Goal: Navigation & Orientation: Find specific page/section

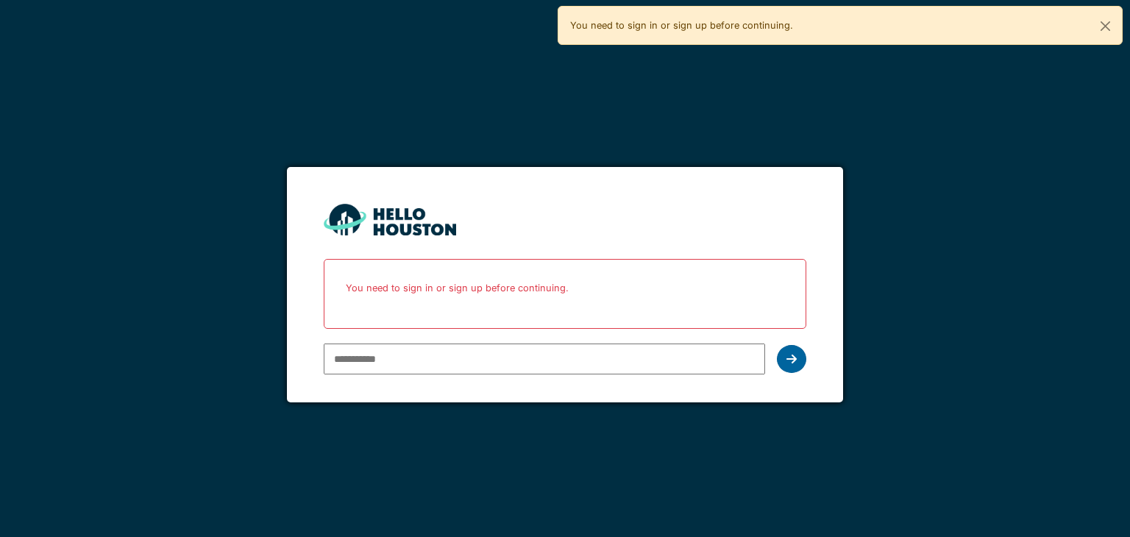
type input "**********"
click at [798, 363] on div at bounding box center [791, 359] width 29 height 28
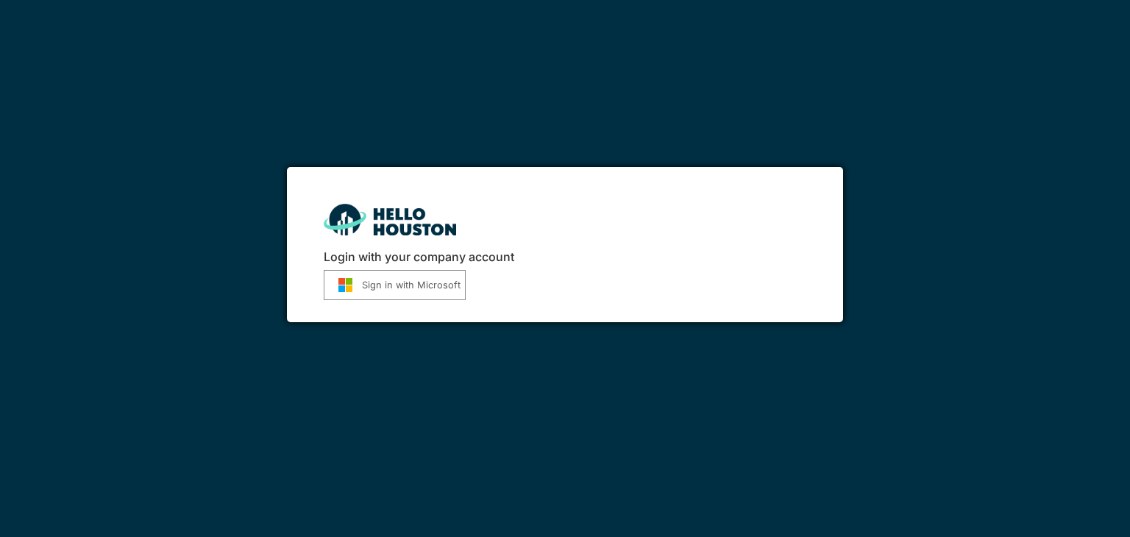
click at [383, 295] on button "Sign in with Microsoft" at bounding box center [395, 285] width 142 height 30
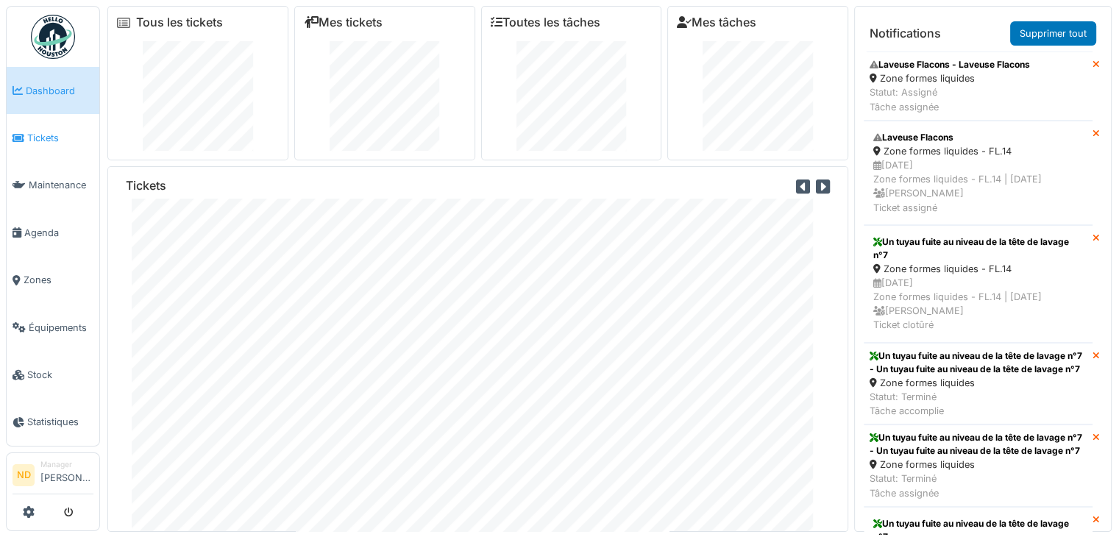
click at [62, 141] on span "Tickets" at bounding box center [60, 138] width 66 height 14
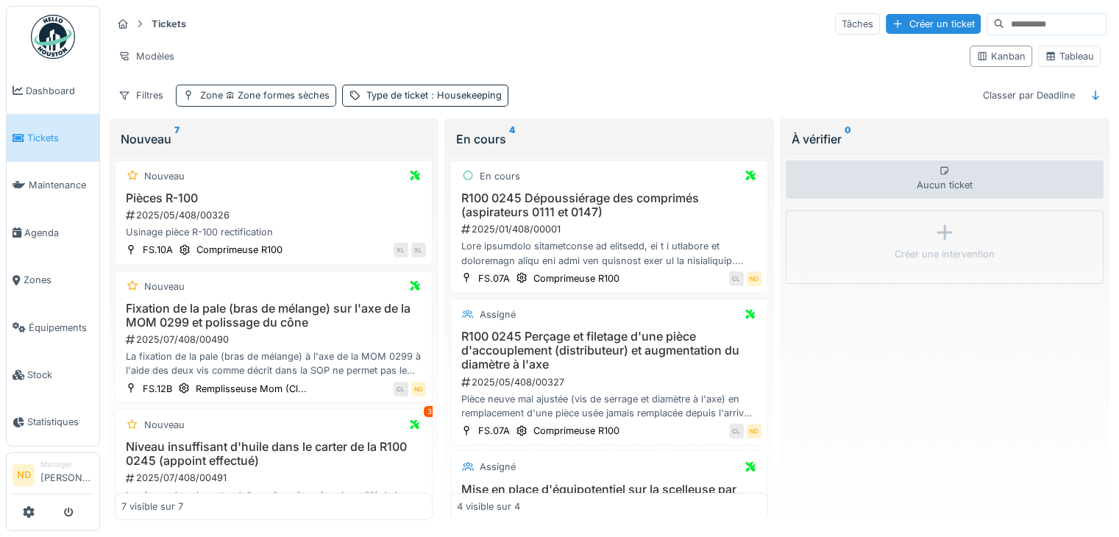
click at [316, 90] on span "Zone formes sèches" at bounding box center [276, 95] width 107 height 11
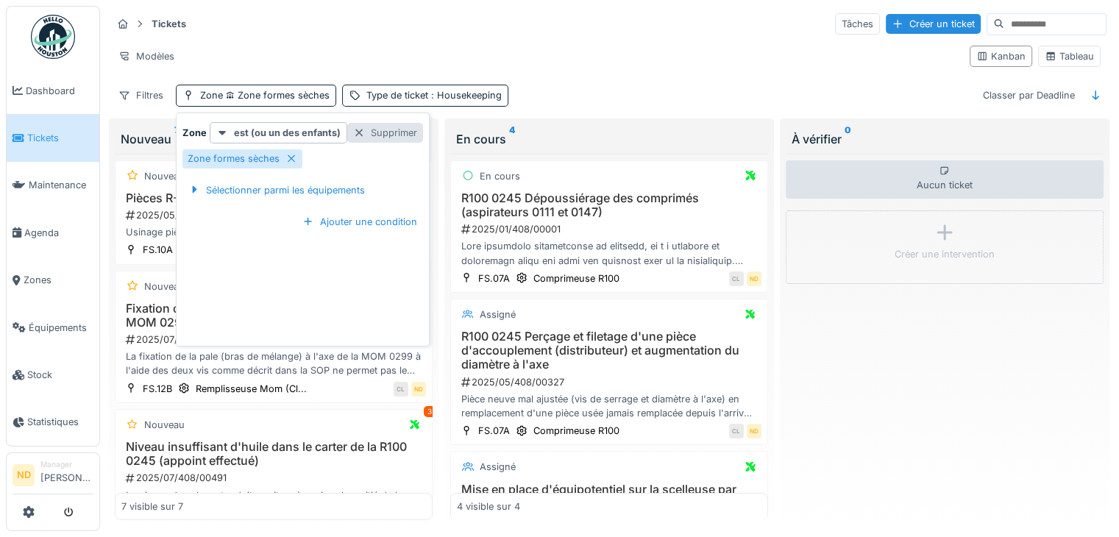
click at [404, 135] on div "Supprimer" at bounding box center [385, 133] width 76 height 20
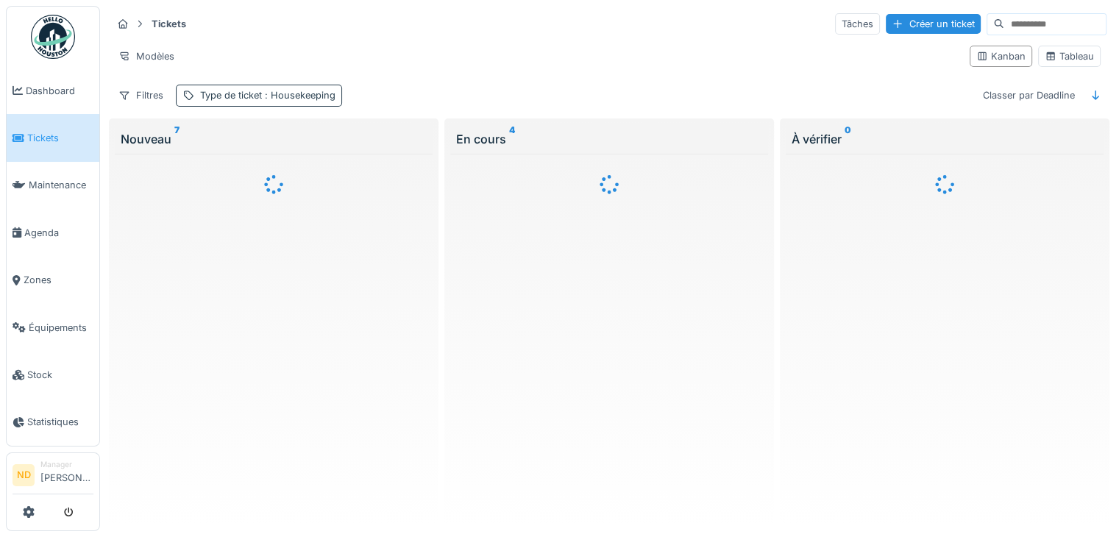
click at [312, 95] on span ": Housekeeping" at bounding box center [299, 95] width 74 height 11
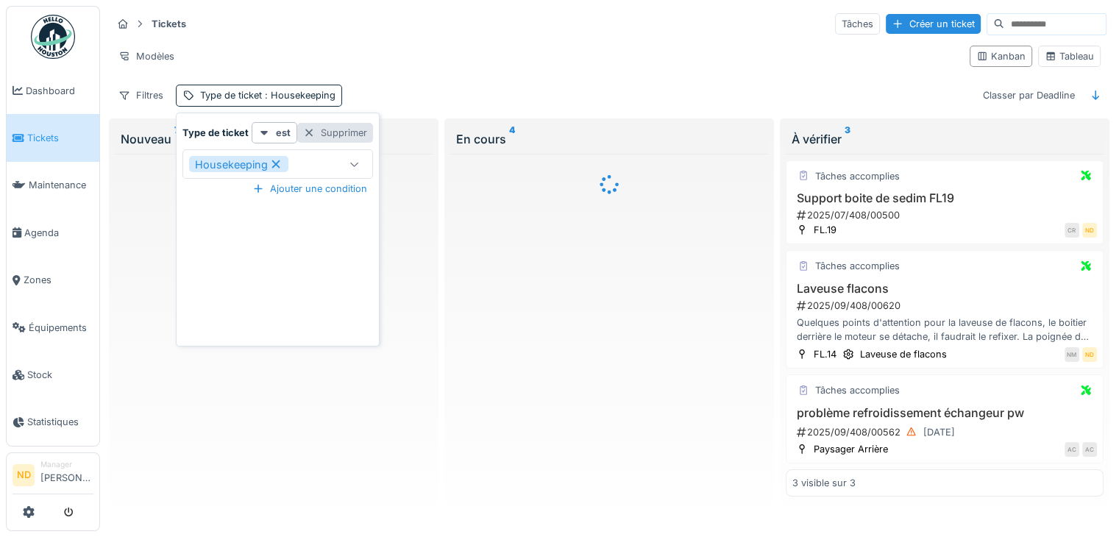
click at [362, 133] on div "Supprimer" at bounding box center [335, 133] width 76 height 20
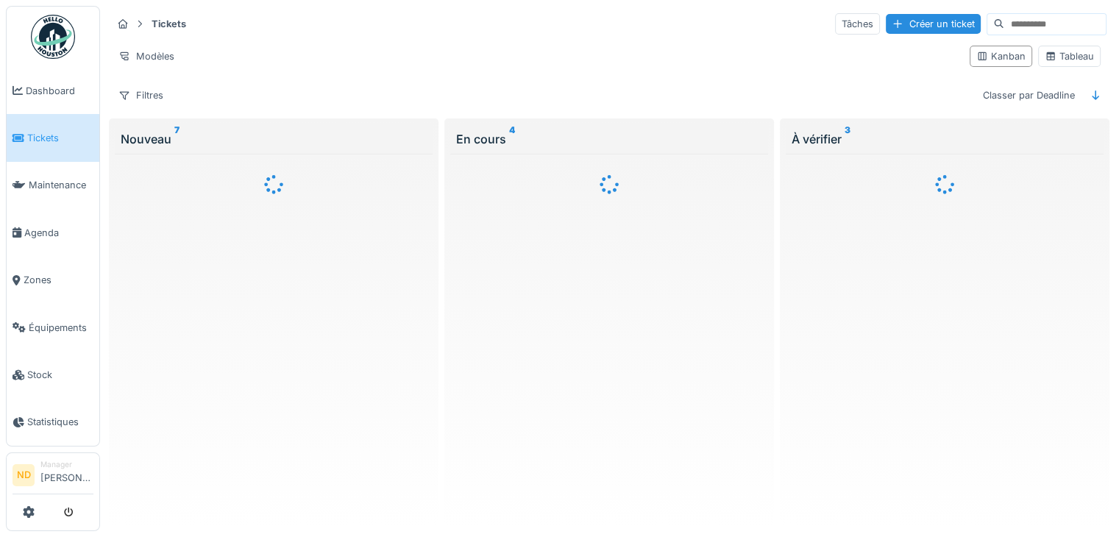
click at [65, 32] on img at bounding box center [53, 37] width 44 height 44
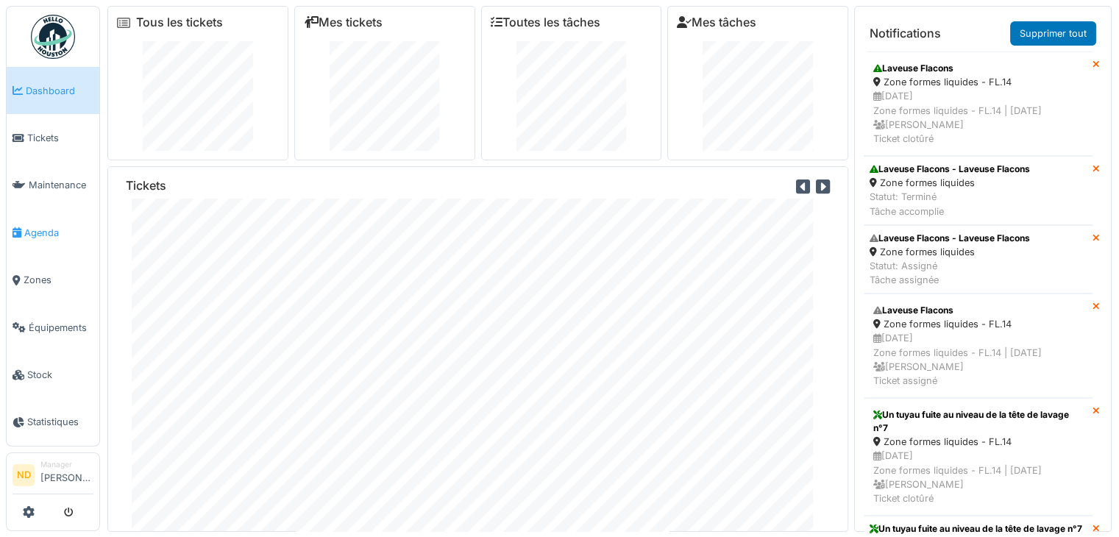
click at [57, 209] on link "Agenda" at bounding box center [53, 232] width 93 height 47
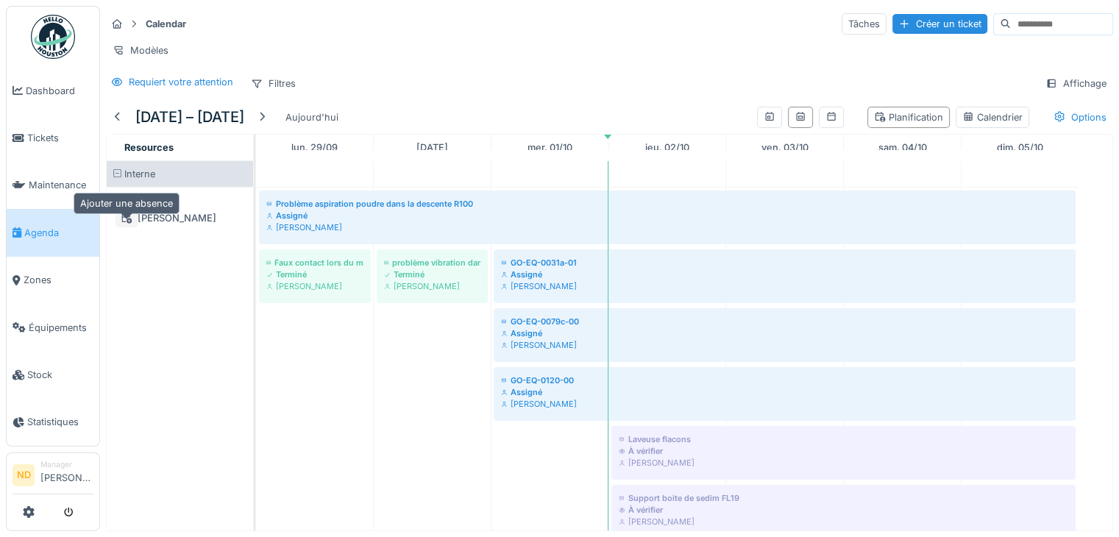
click at [128, 224] on icon at bounding box center [127, 218] width 10 height 10
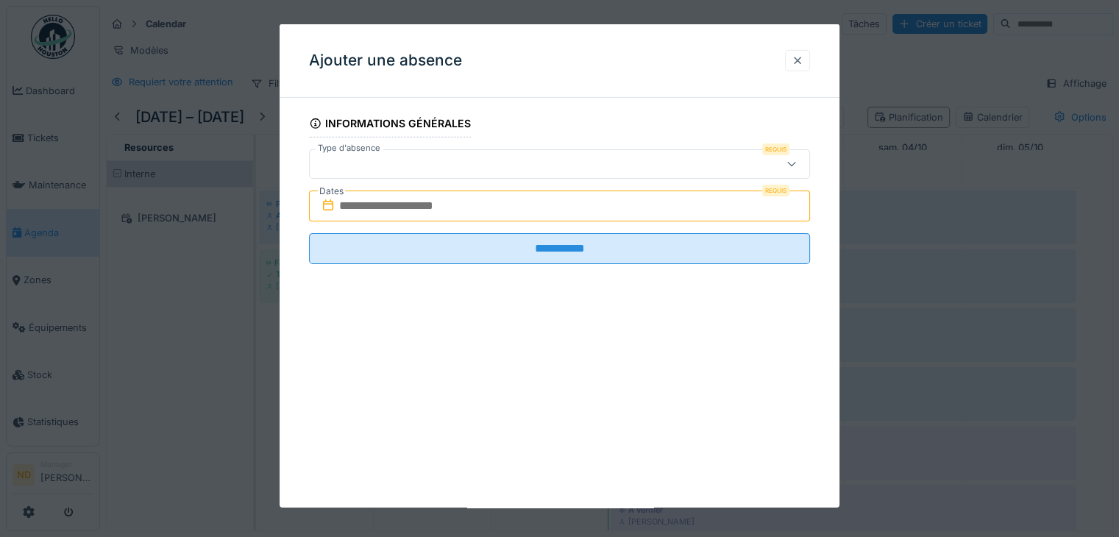
click at [804, 65] on div at bounding box center [798, 61] width 12 height 14
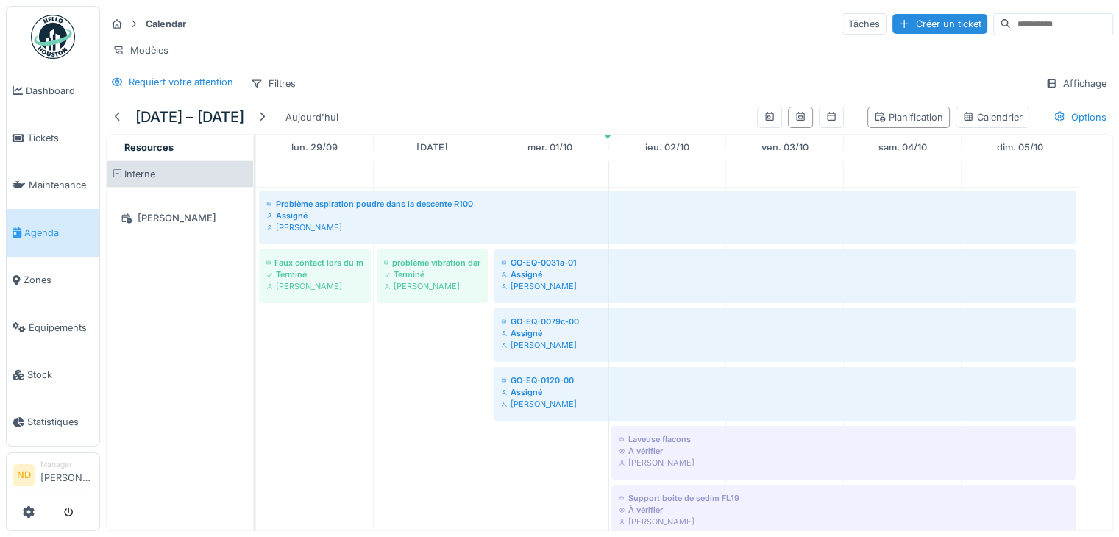
click at [118, 179] on span at bounding box center [118, 174] width 10 height 10
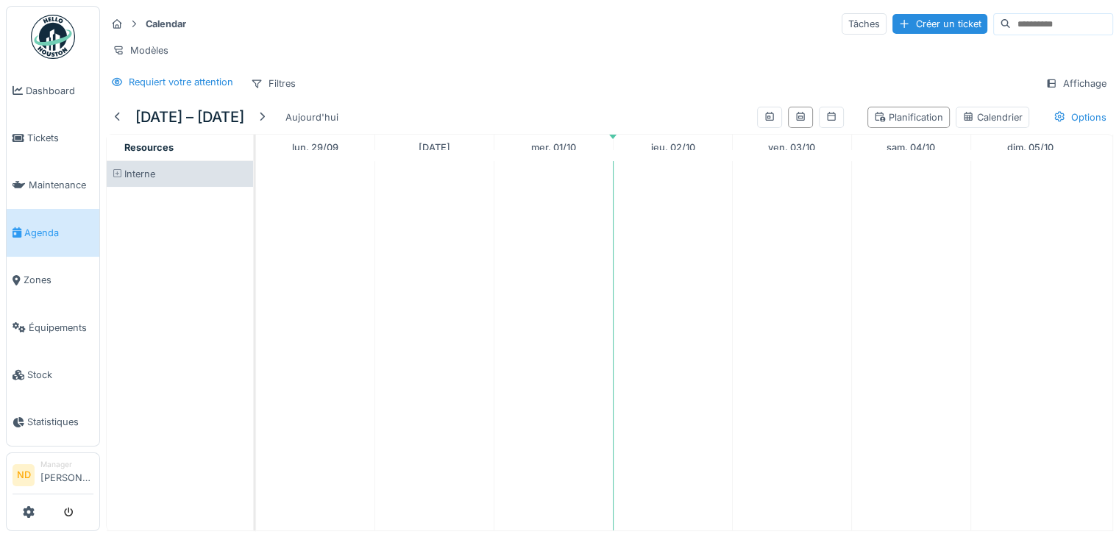
click at [118, 179] on span at bounding box center [118, 174] width 10 height 10
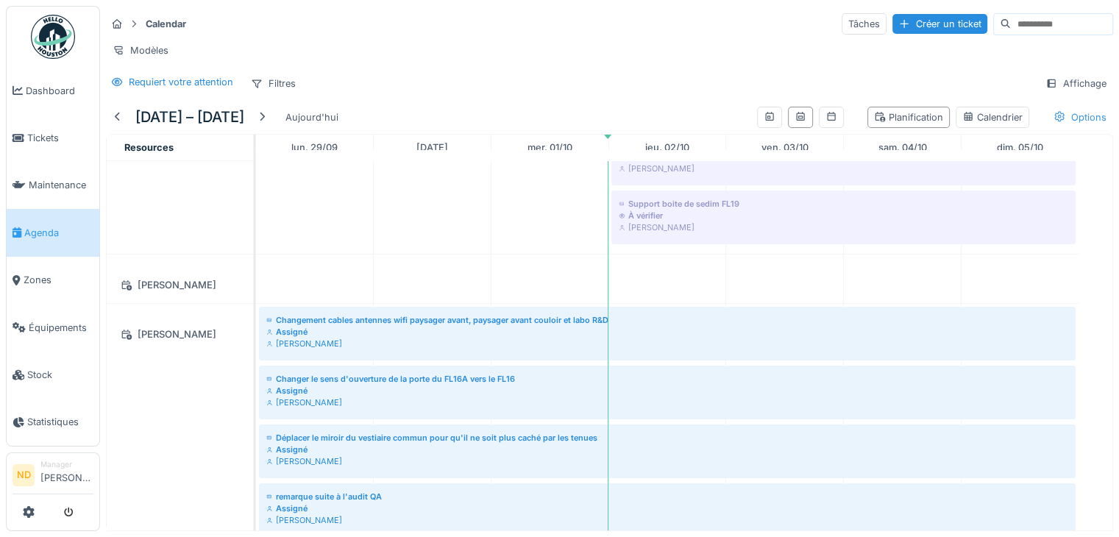
click at [1064, 127] on div "Options" at bounding box center [1080, 117] width 66 height 21
click at [439, 77] on div "Calendar Tâches Créer un ticket Modèles Requiert votre attention Filtres Affich…" at bounding box center [609, 53] width 1019 height 95
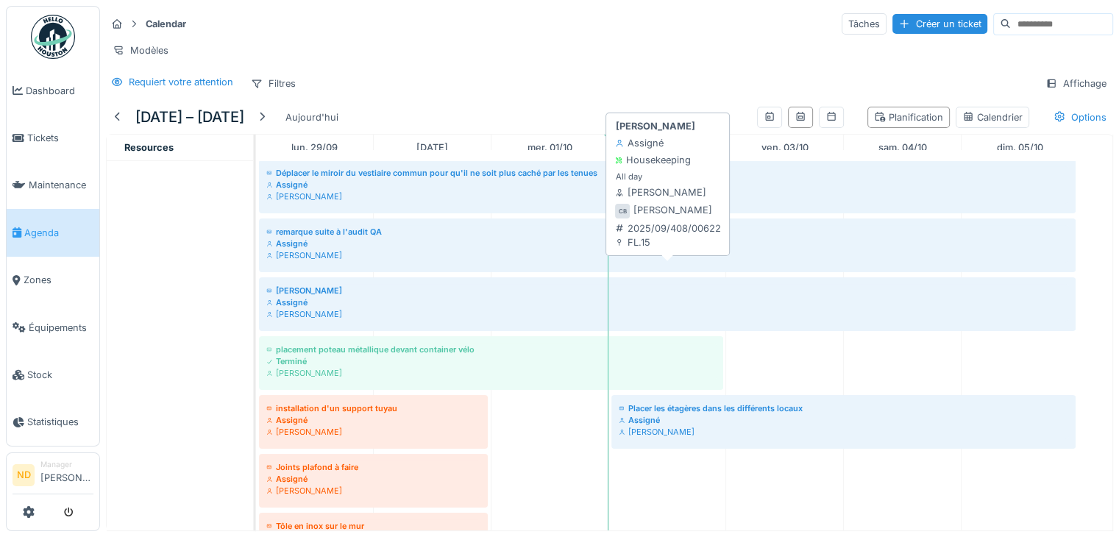
scroll to position [280, 0]
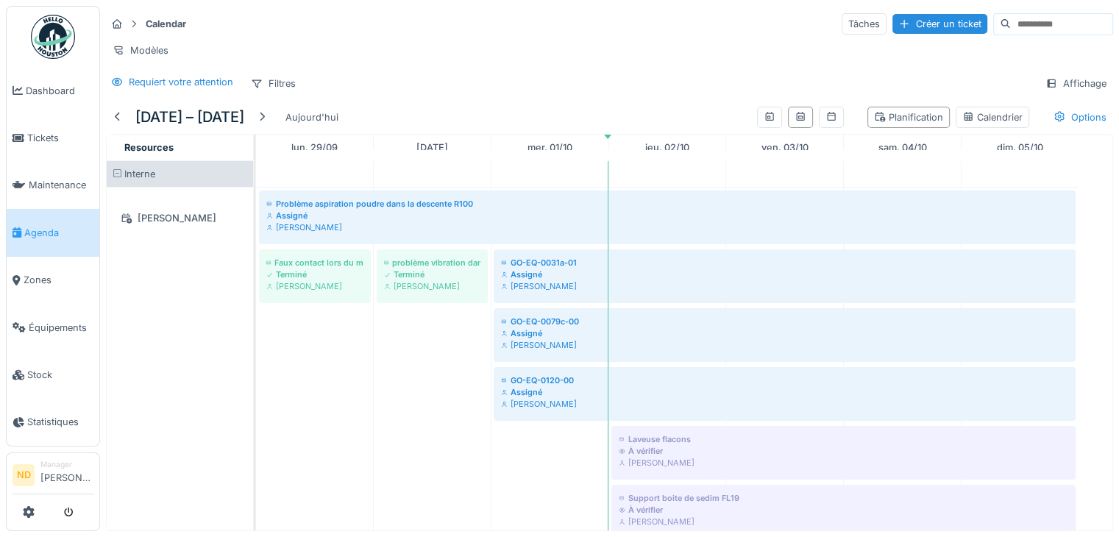
click at [116, 179] on span at bounding box center [118, 174] width 10 height 10
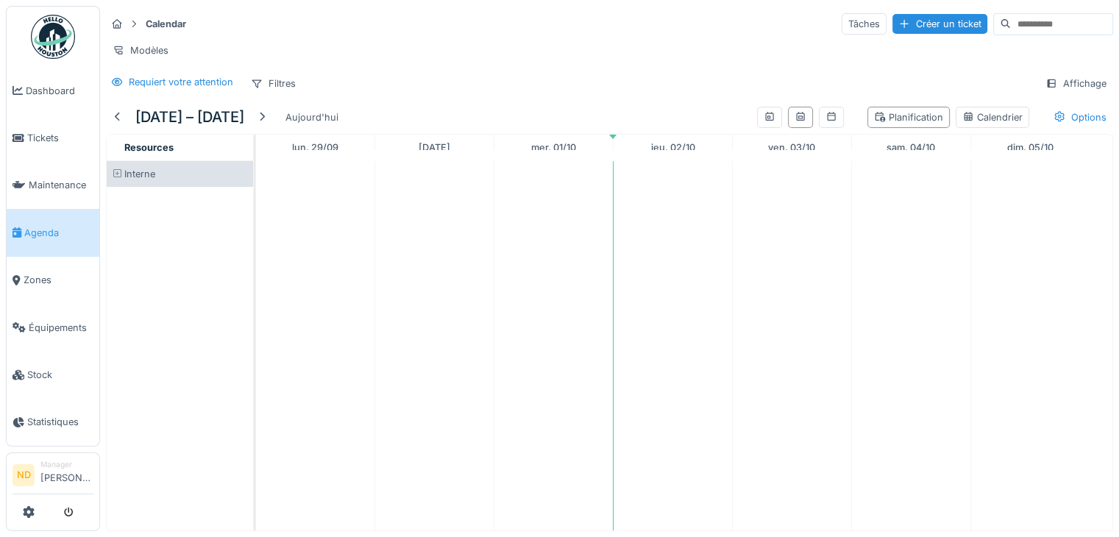
click at [116, 179] on span at bounding box center [118, 174] width 10 height 10
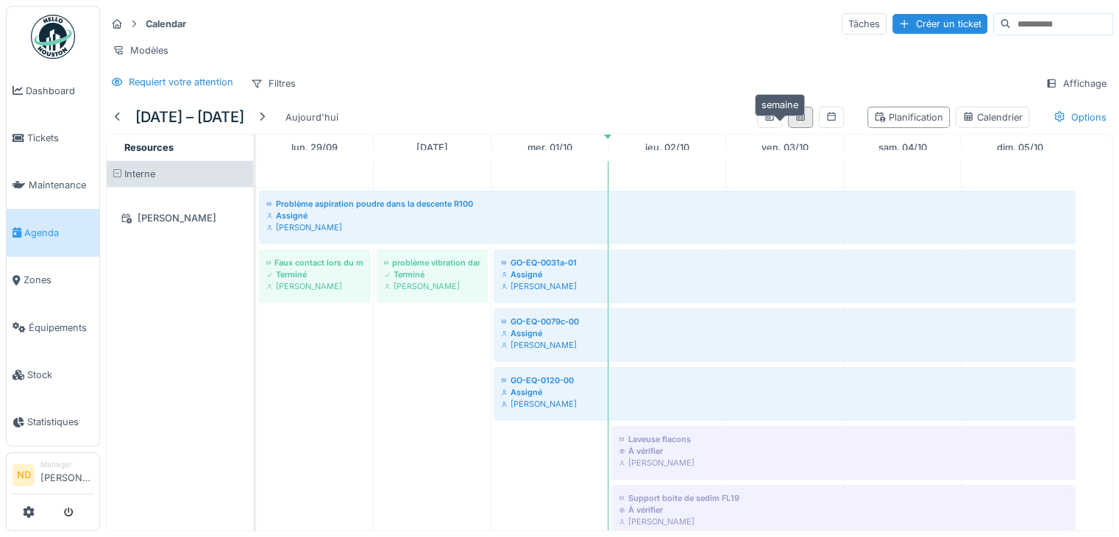
click at [795, 121] on icon at bounding box center [801, 117] width 12 height 10
click at [826, 121] on div at bounding box center [832, 117] width 12 height 14
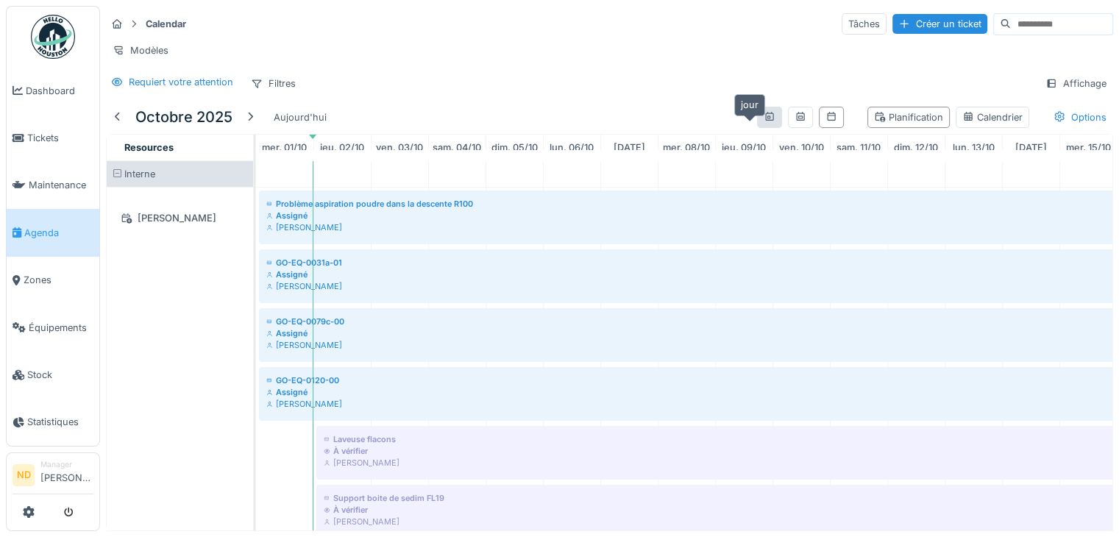
click at [765, 121] on icon at bounding box center [769, 116] width 8 height 9
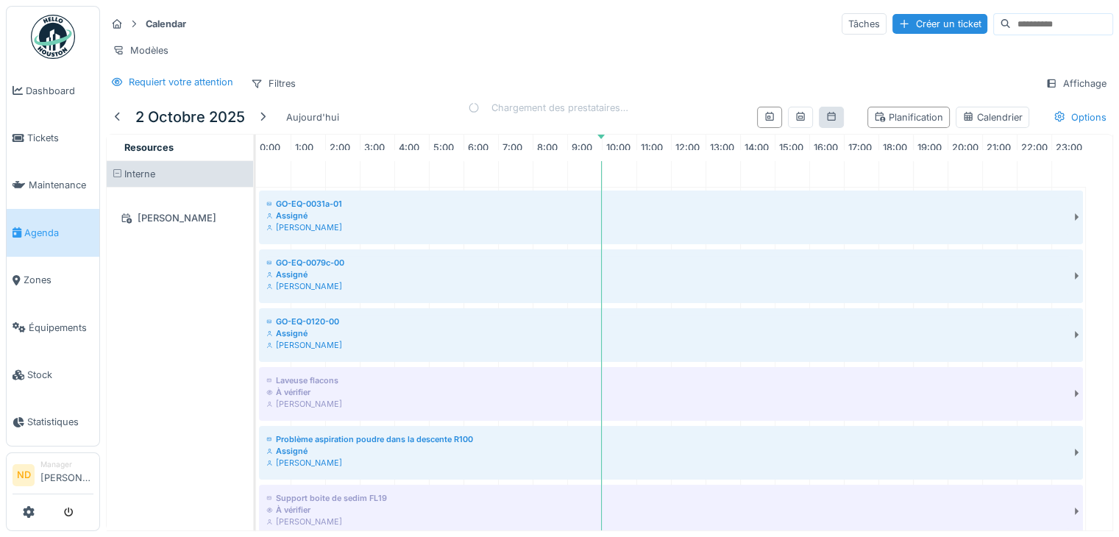
click at [819, 121] on div at bounding box center [831, 117] width 25 height 21
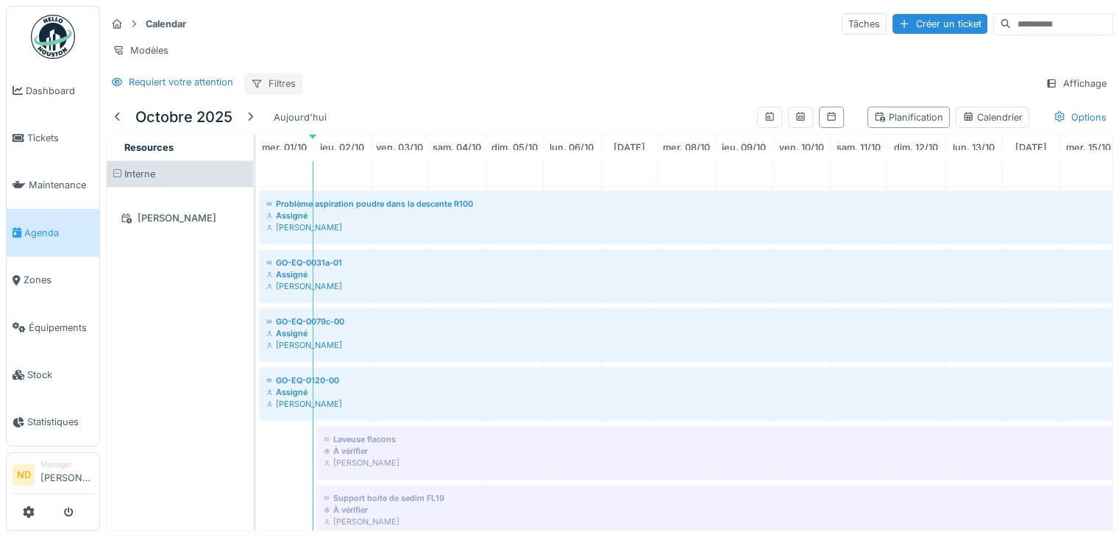
click at [271, 94] on div "Filtres" at bounding box center [273, 83] width 58 height 21
click at [588, 56] on div "Modèles" at bounding box center [609, 50] width 1007 height 21
click at [1060, 94] on div "Affichage" at bounding box center [1076, 83] width 74 height 21
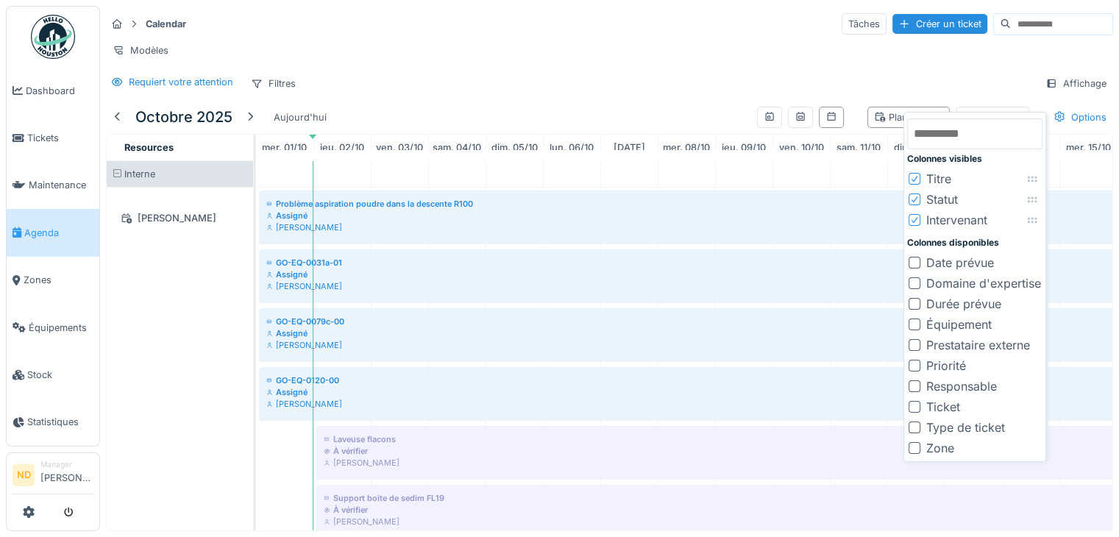
click at [918, 407] on div at bounding box center [915, 407] width 12 height 12
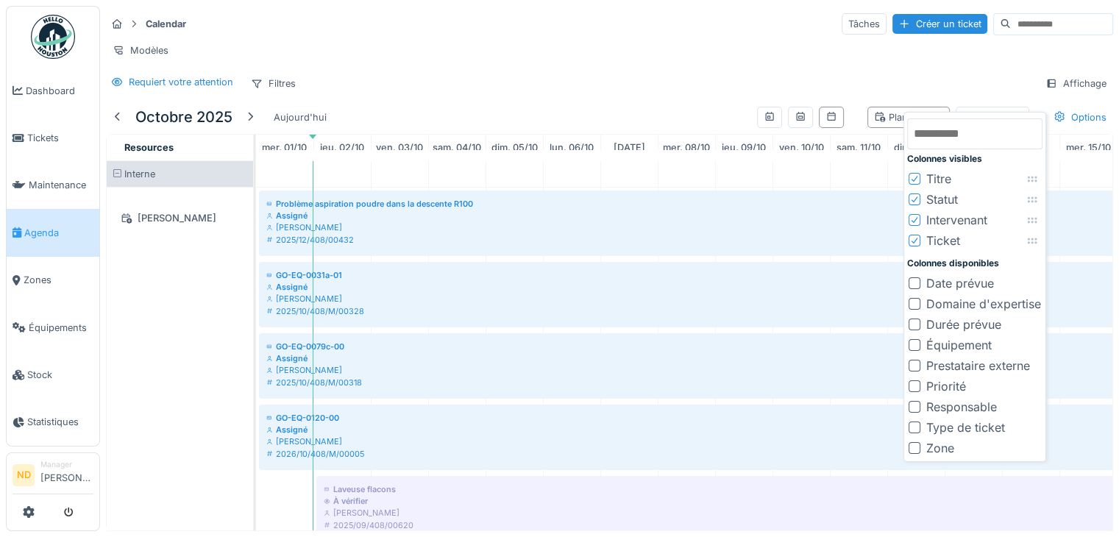
click at [916, 428] on div at bounding box center [915, 428] width 12 height 12
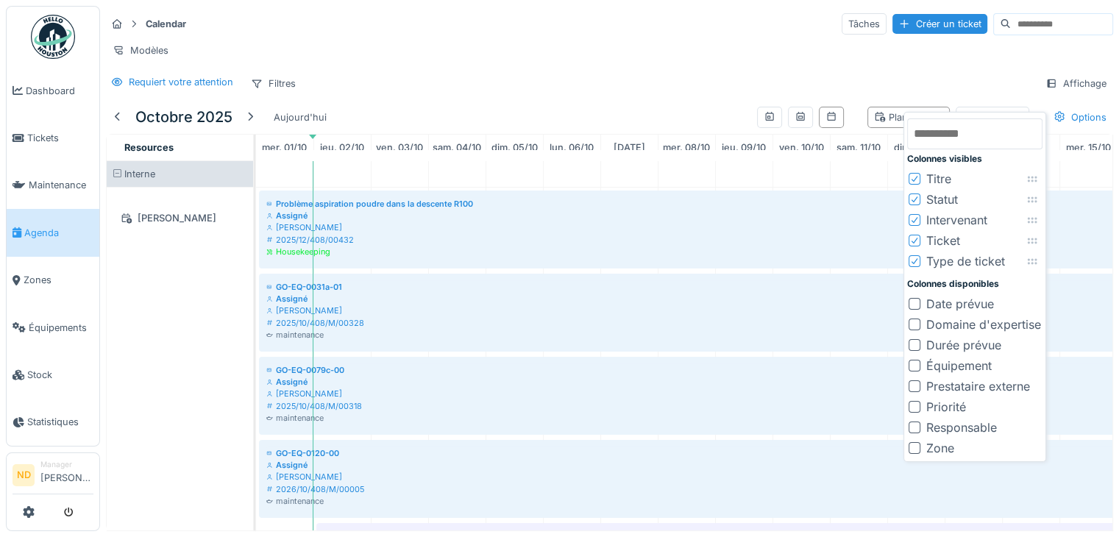
click at [915, 365] on div at bounding box center [915, 366] width 12 height 12
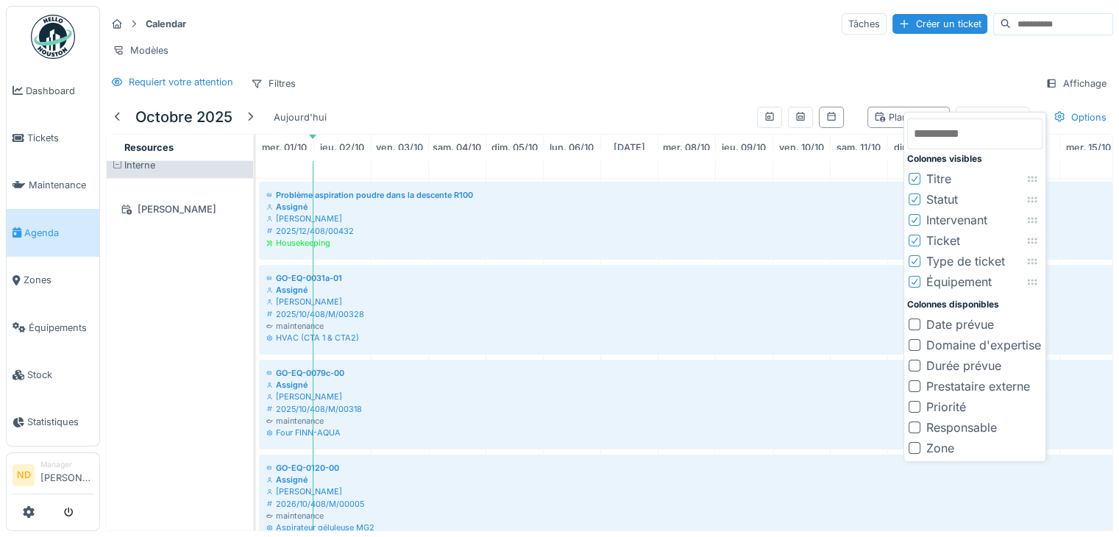
scroll to position [0, 0]
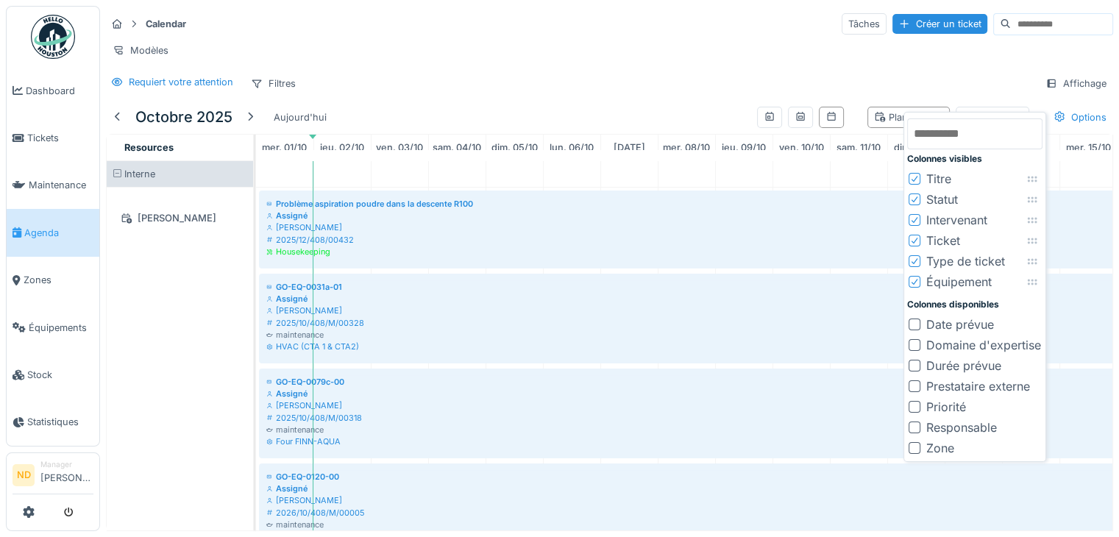
click at [971, 139] on input "text" at bounding box center [974, 133] width 135 height 31
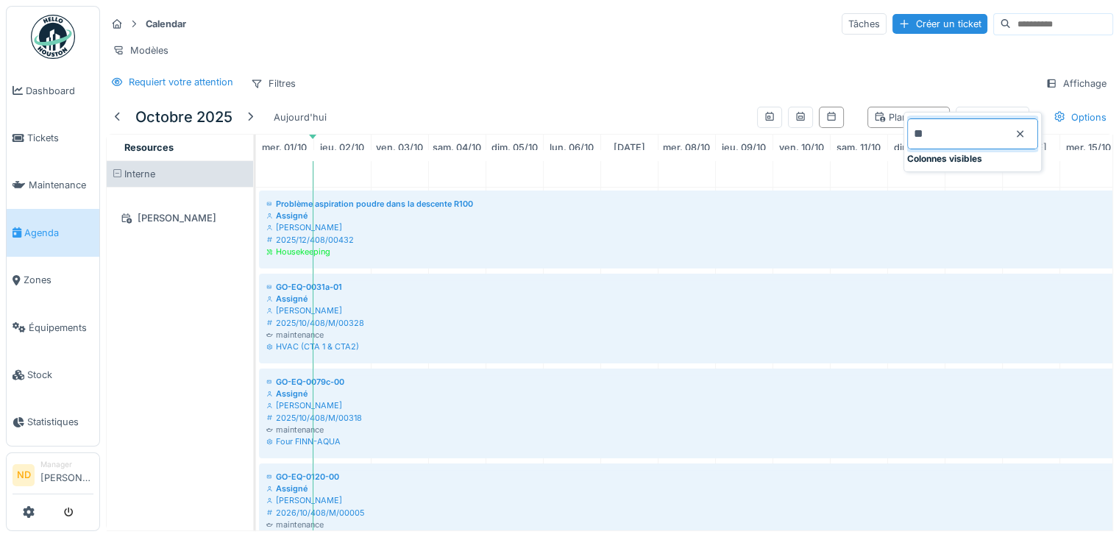
type input "*"
click at [271, 94] on div "Filtres" at bounding box center [273, 83] width 58 height 21
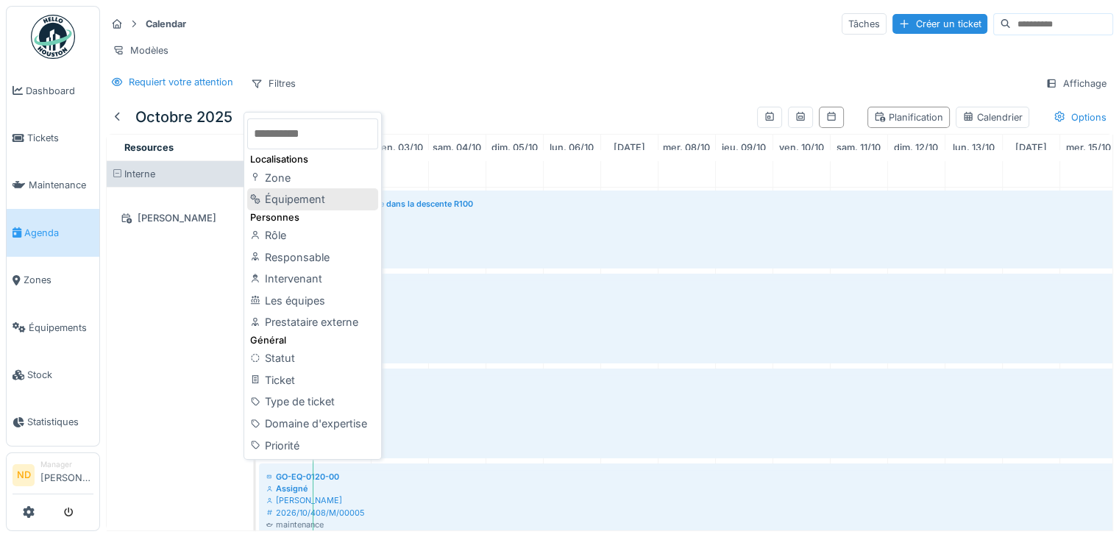
scroll to position [11, 0]
click at [485, 45] on div "Modèles" at bounding box center [609, 50] width 1007 height 21
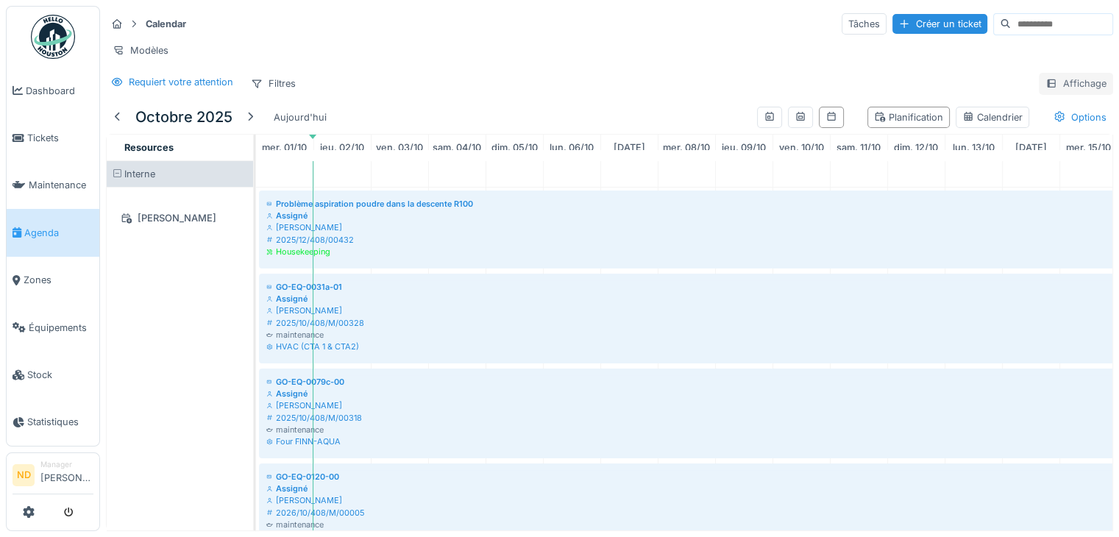
click at [1067, 85] on div "Affichage" at bounding box center [1076, 83] width 74 height 21
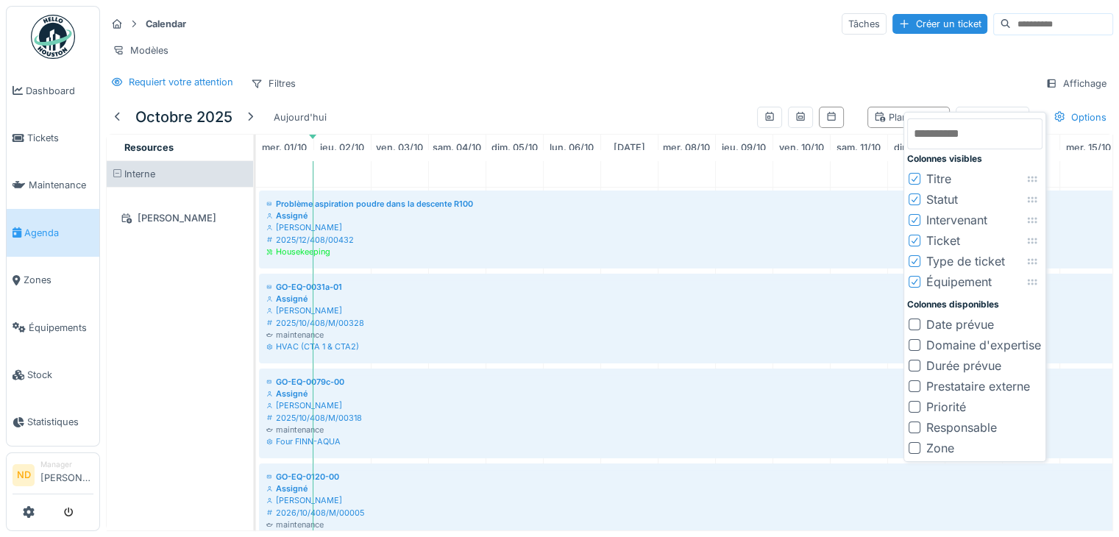
click at [568, 79] on div "Requiert votre attention Filtres Affichage" at bounding box center [609, 83] width 1007 height 21
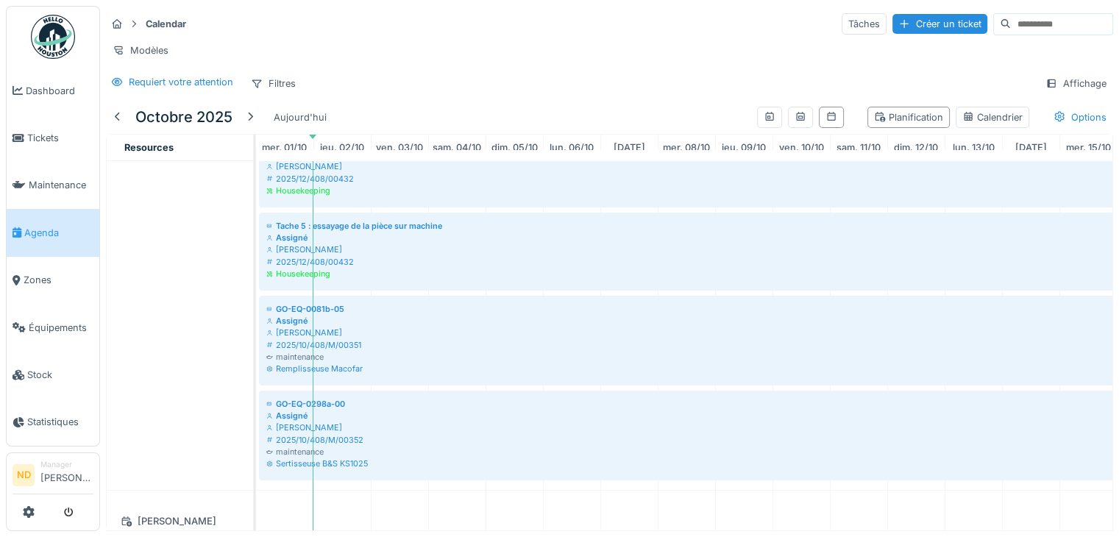
scroll to position [1910, 0]
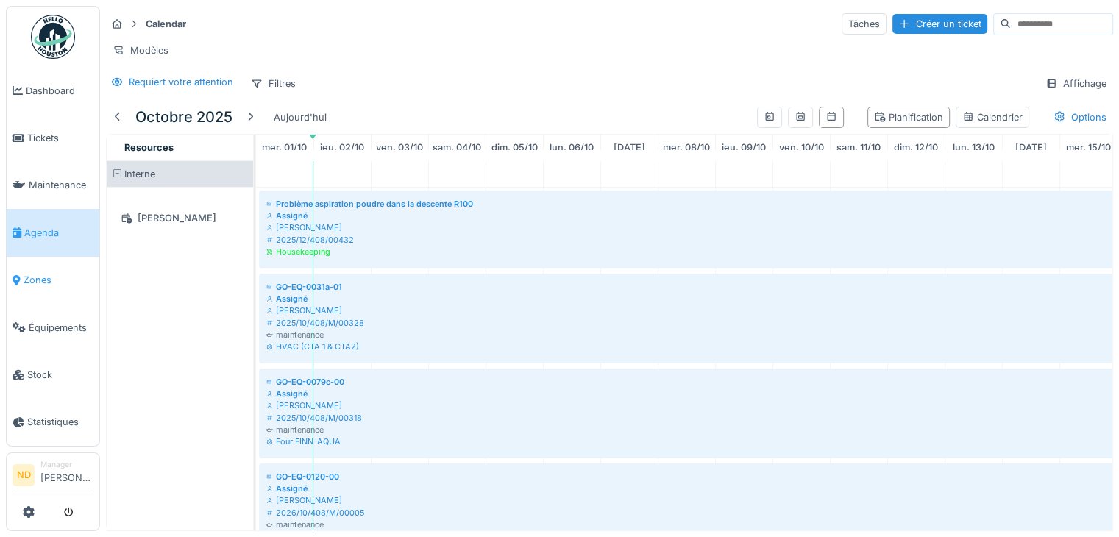
click at [47, 280] on link "Zones" at bounding box center [53, 280] width 93 height 47
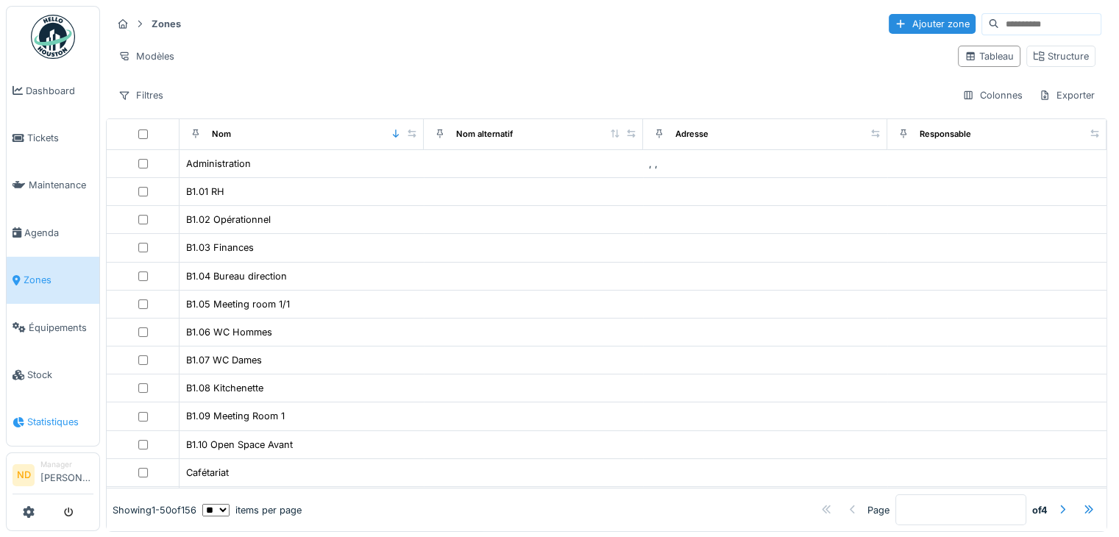
click at [63, 415] on span "Statistiques" at bounding box center [60, 422] width 66 height 14
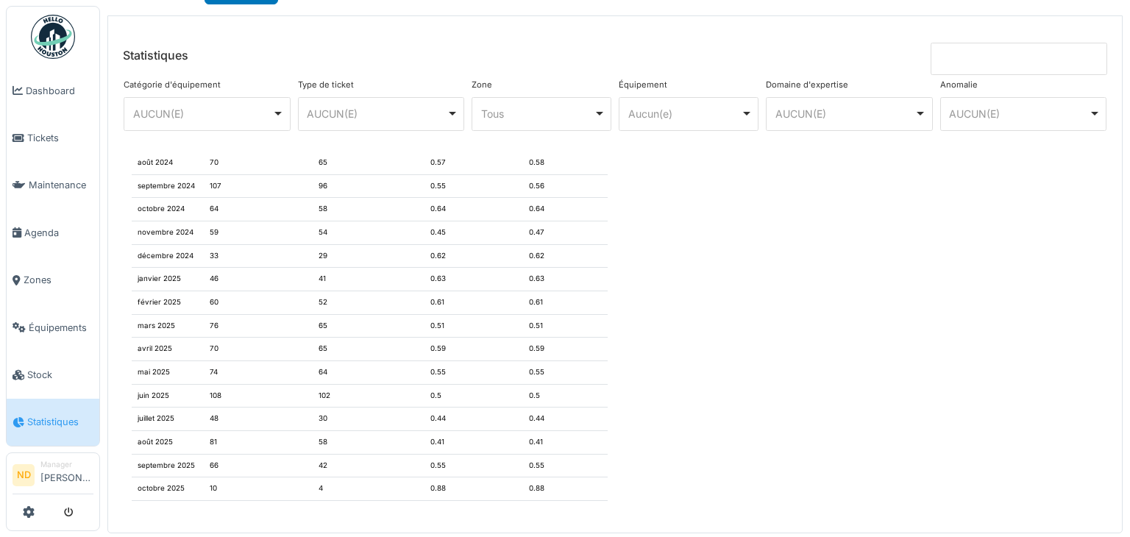
scroll to position [44, 0]
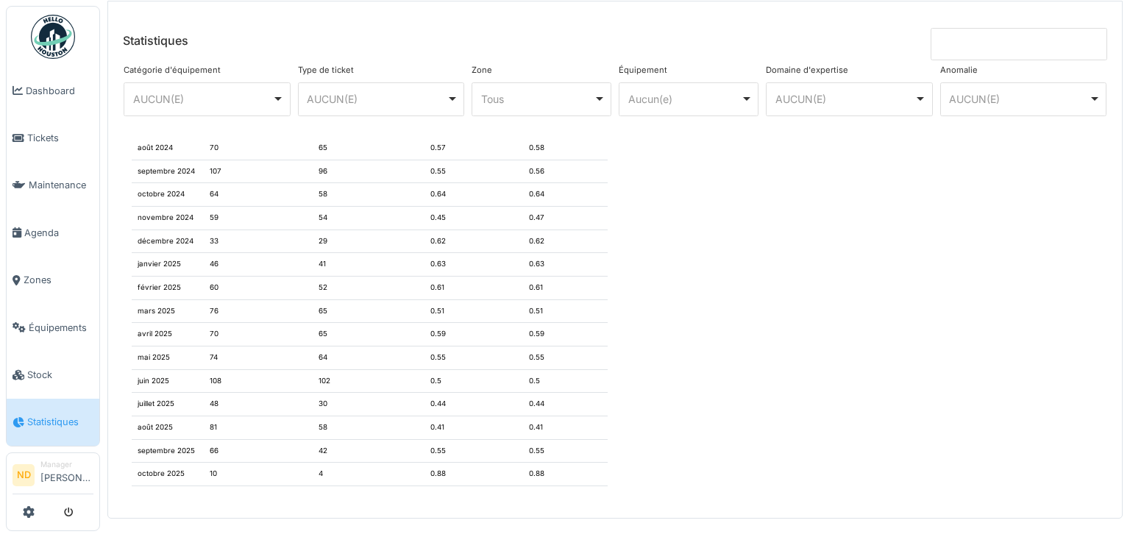
click at [51, 40] on img at bounding box center [53, 37] width 44 height 44
